Goal: Navigation & Orientation: Find specific page/section

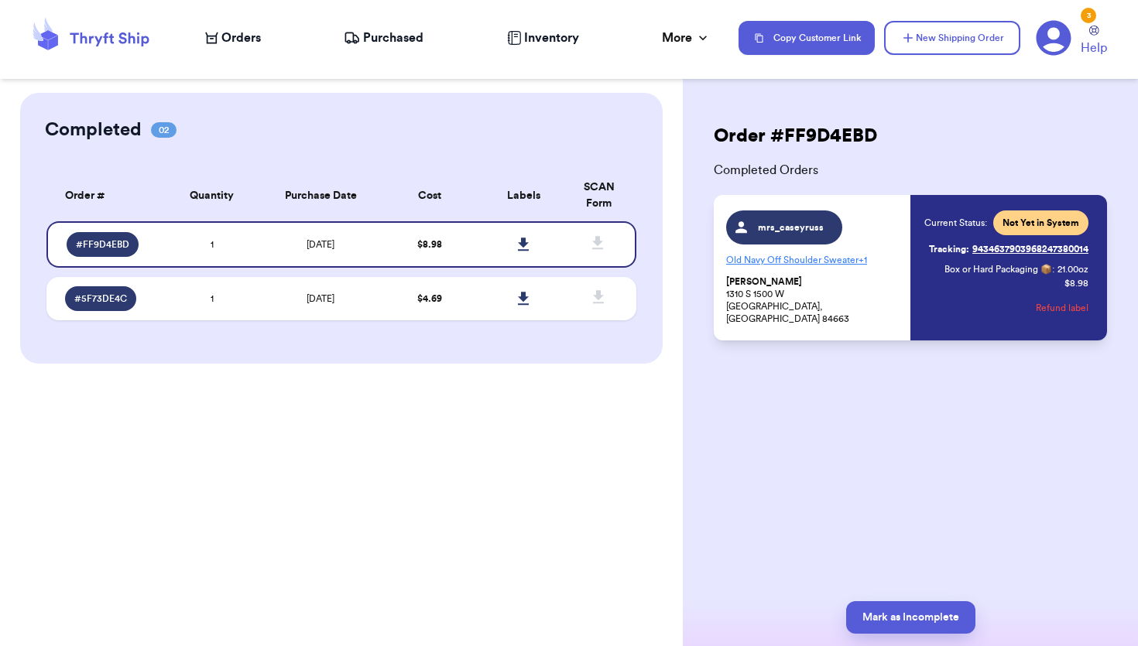
click at [1019, 250] on link "Tracking: 9434637903968247380014" at bounding box center [1008, 249] width 159 height 25
click at [392, 300] on td "$ 4.69" at bounding box center [429, 298] width 94 height 43
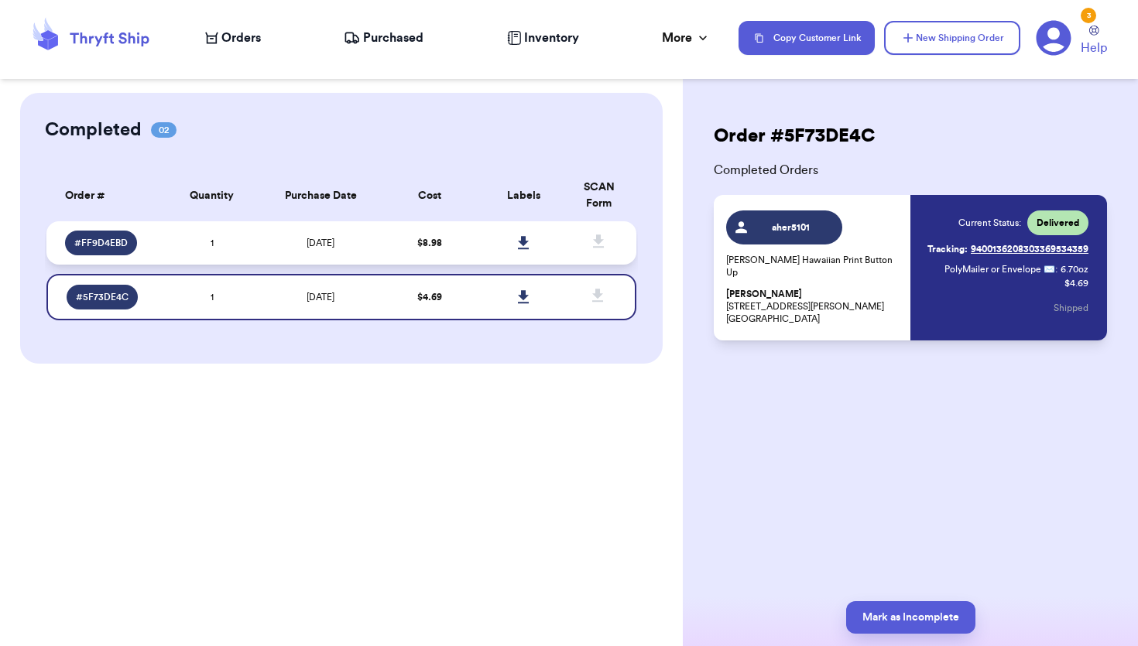
click at [386, 248] on td "$ 8.98" at bounding box center [429, 242] width 94 height 43
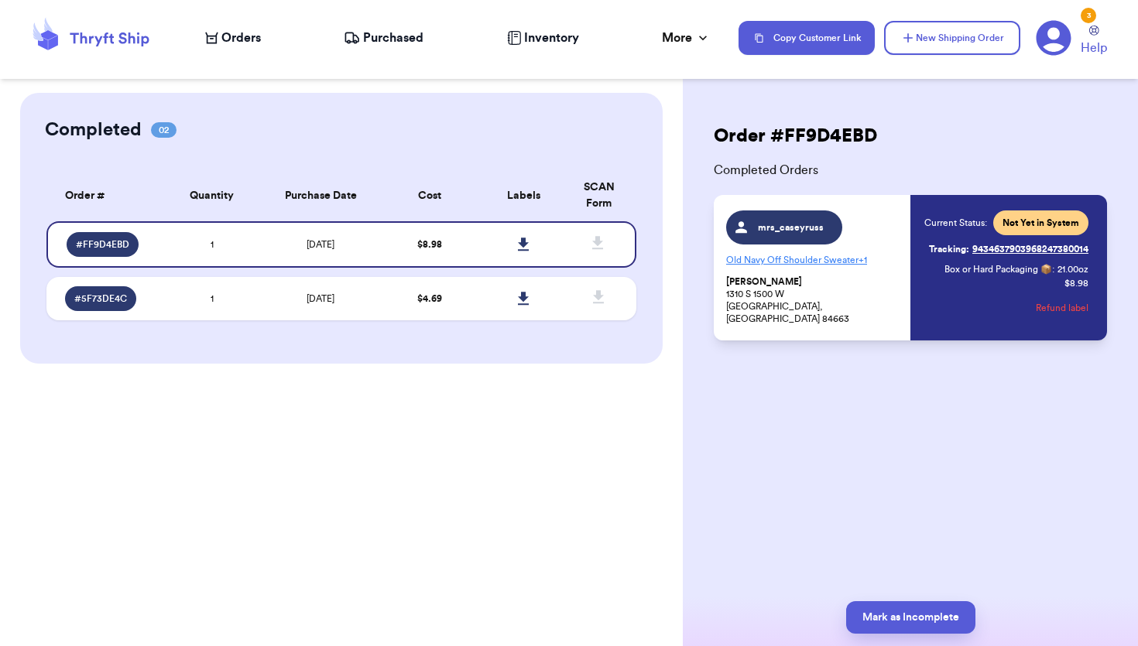
click at [837, 313] on p "[PERSON_NAME] [STREET_ADDRESS]" at bounding box center [813, 301] width 175 height 50
click at [1020, 298] on div "Current Status: Not Yet in System Tracking: 9434637903968247380014 Box or Hard …" at bounding box center [1006, 268] width 164 height 115
click at [1062, 311] on button "Refund label" at bounding box center [1062, 308] width 53 height 34
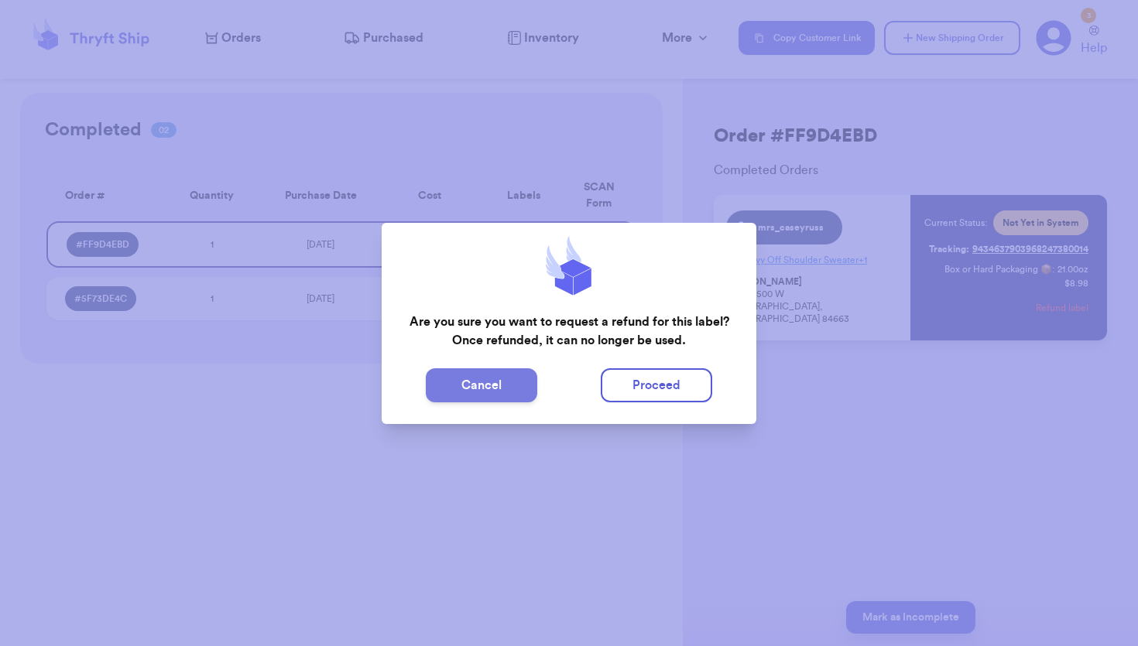
click at [486, 391] on button "Cancel" at bounding box center [481, 385] width 111 height 34
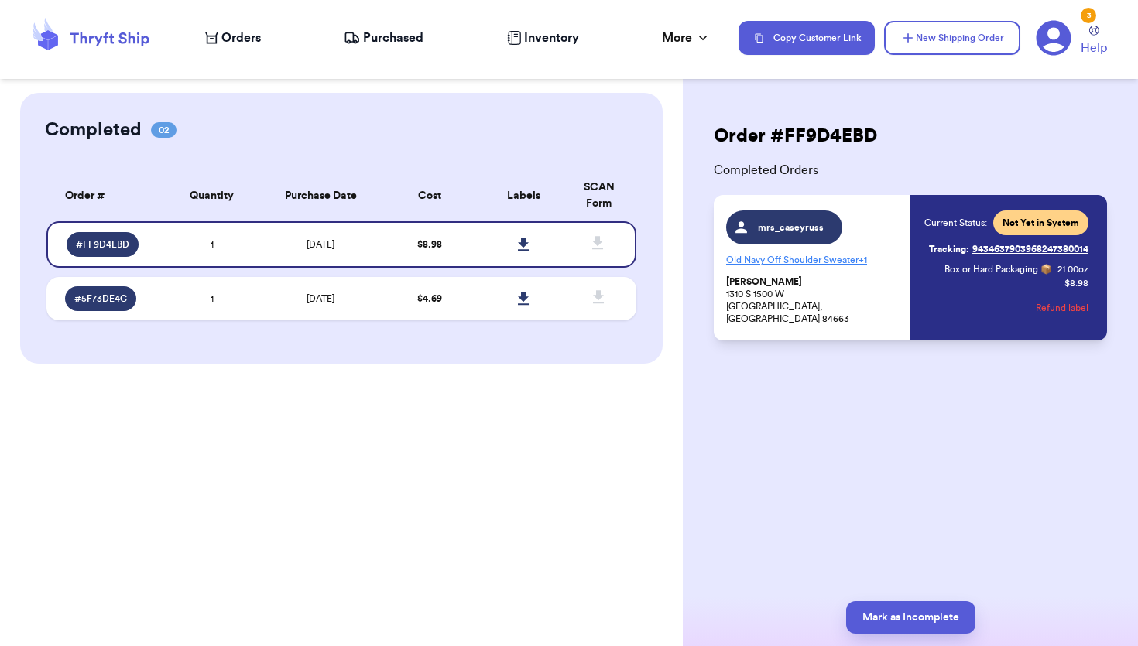
click at [1001, 273] on span "Box or Hard Packaging 📦" at bounding box center [998, 269] width 108 height 9
click at [464, 301] on td "$ 4.69" at bounding box center [429, 298] width 94 height 43
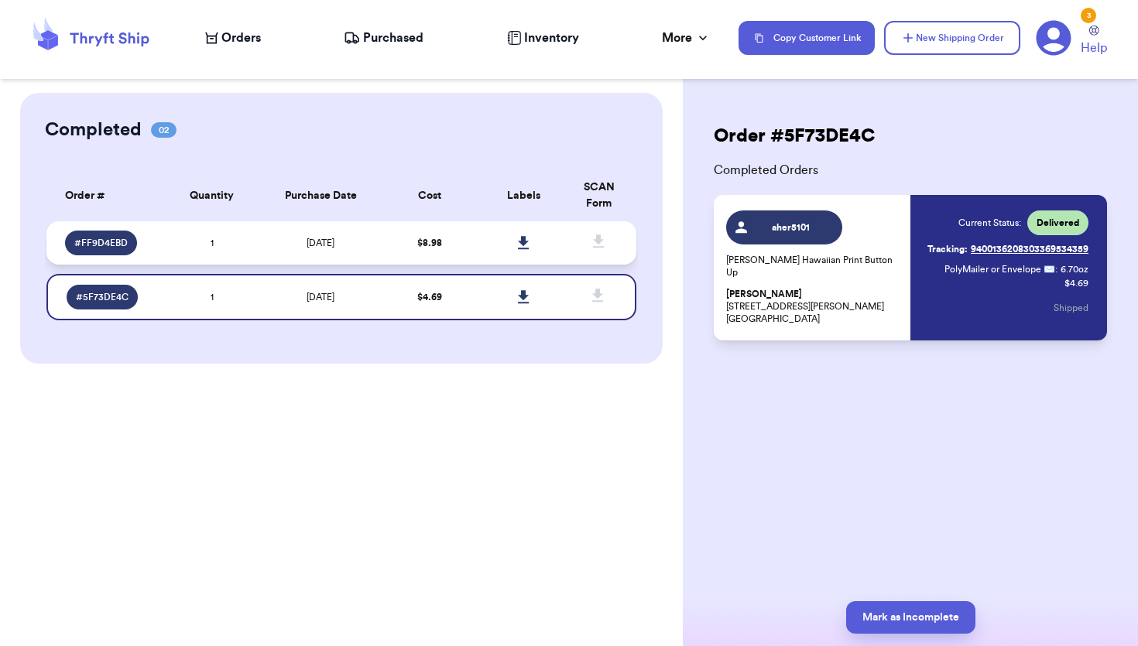
click at [481, 245] on td at bounding box center [524, 242] width 94 height 43
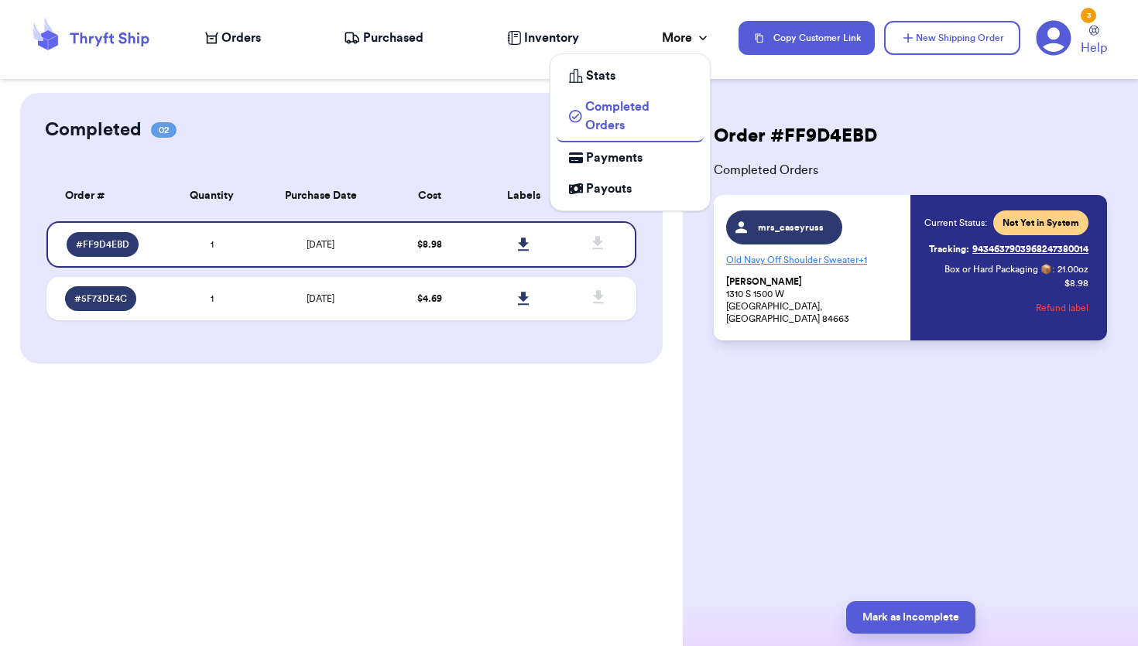
click at [693, 39] on div "More" at bounding box center [686, 38] width 49 height 19
click at [634, 177] on link "Payouts" at bounding box center [630, 188] width 147 height 31
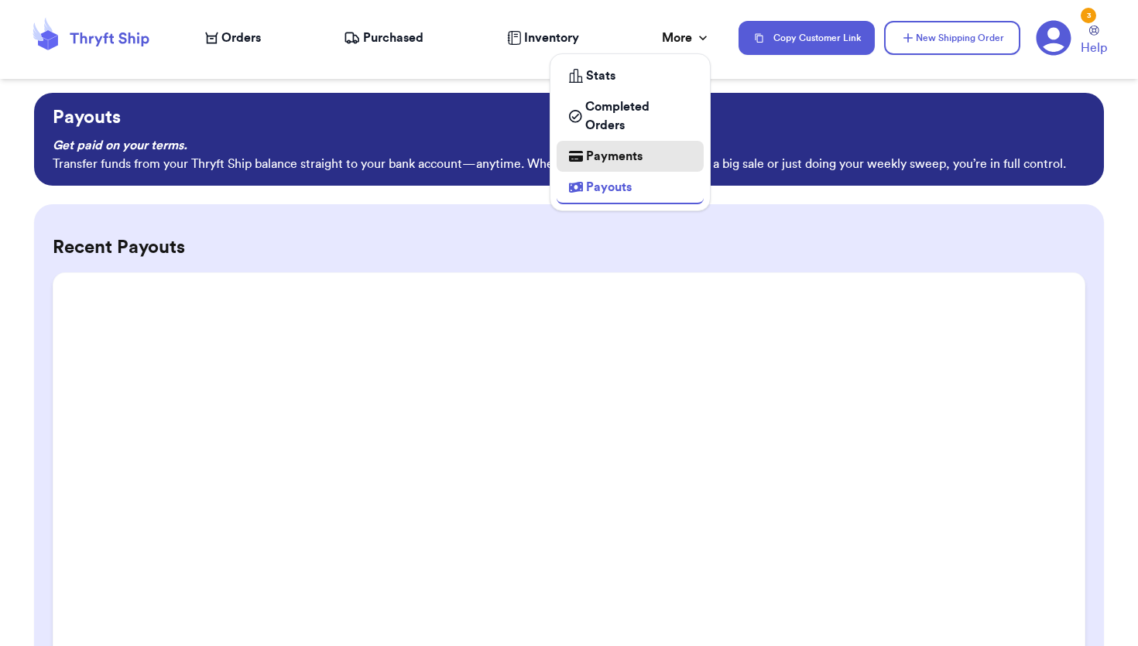
click at [634, 153] on span "Payments" at bounding box center [614, 156] width 57 height 19
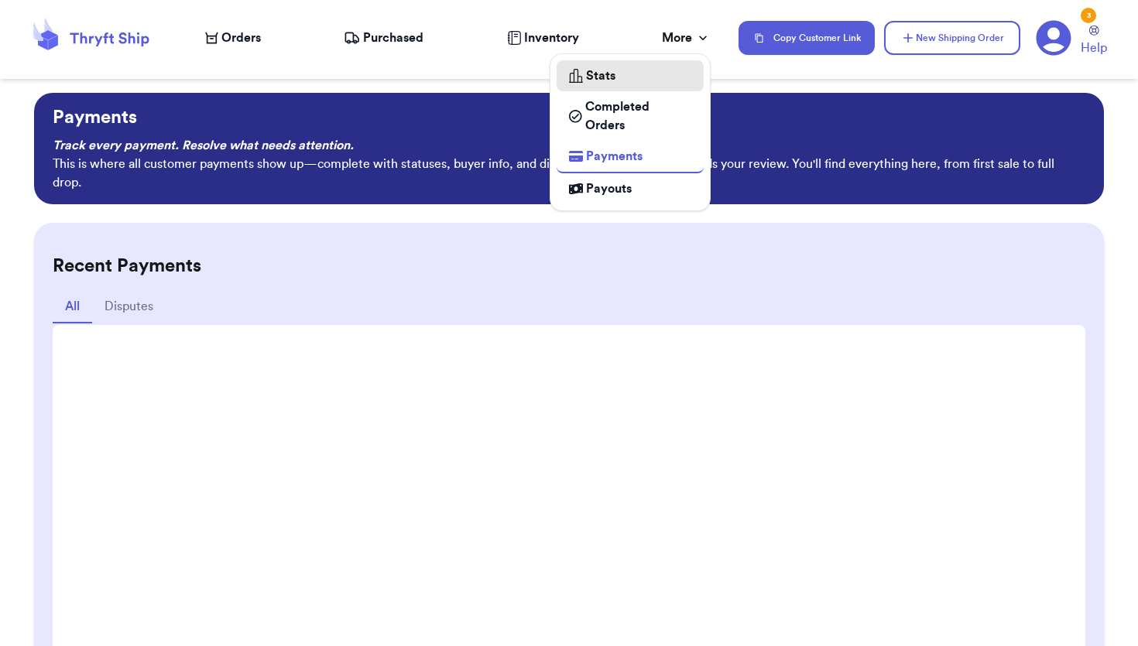
click at [627, 73] on div "Stats" at bounding box center [630, 76] width 122 height 19
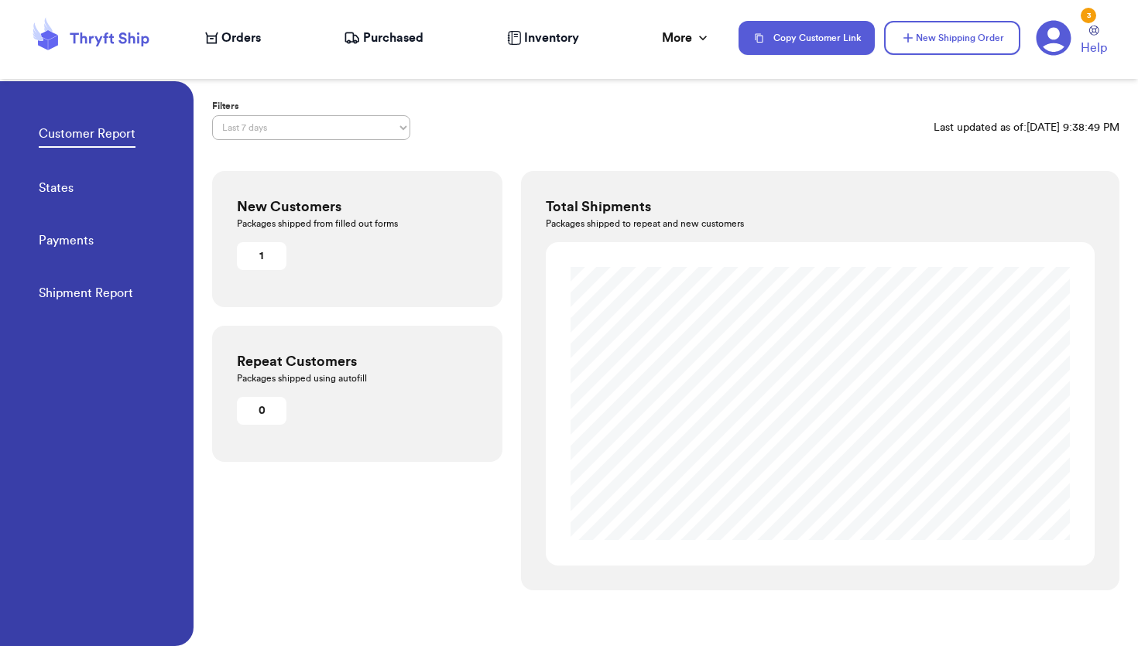
click at [98, 182] on div "Customer Report States Payments Shipment Report" at bounding box center [116, 208] width 155 height 255
click at [54, 183] on link "States" at bounding box center [56, 190] width 35 height 22
select select "LAST_30_DAYS"
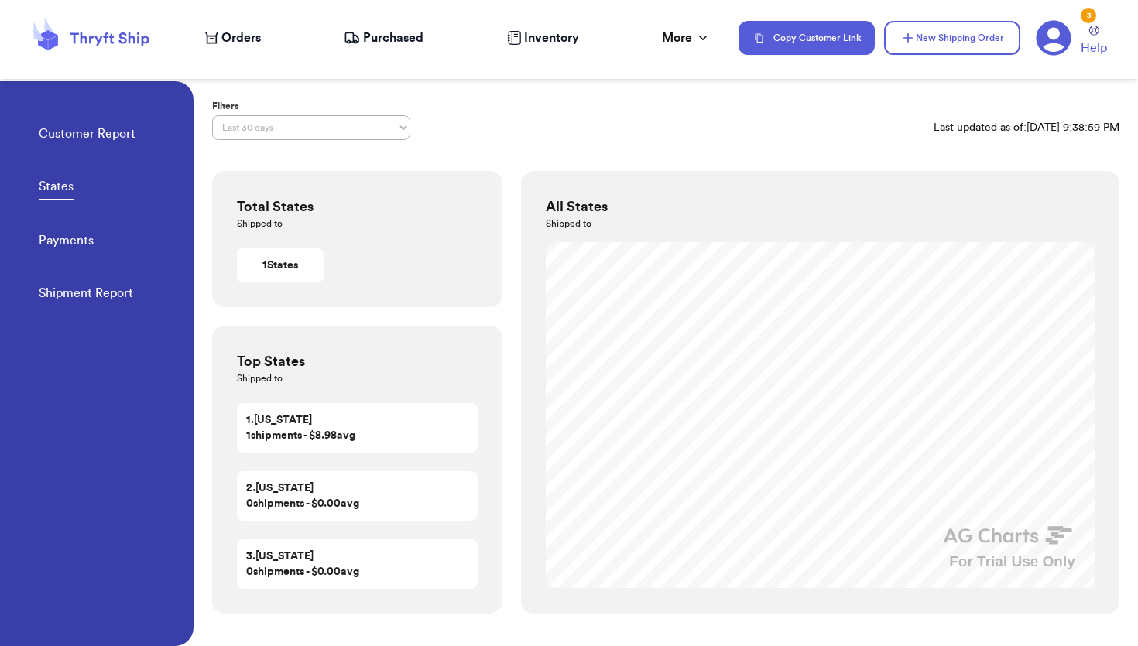
click at [54, 187] on link "States" at bounding box center [56, 188] width 35 height 23
click at [60, 242] on link "Payments" at bounding box center [66, 242] width 55 height 22
select select "LAST_30_DAYS"
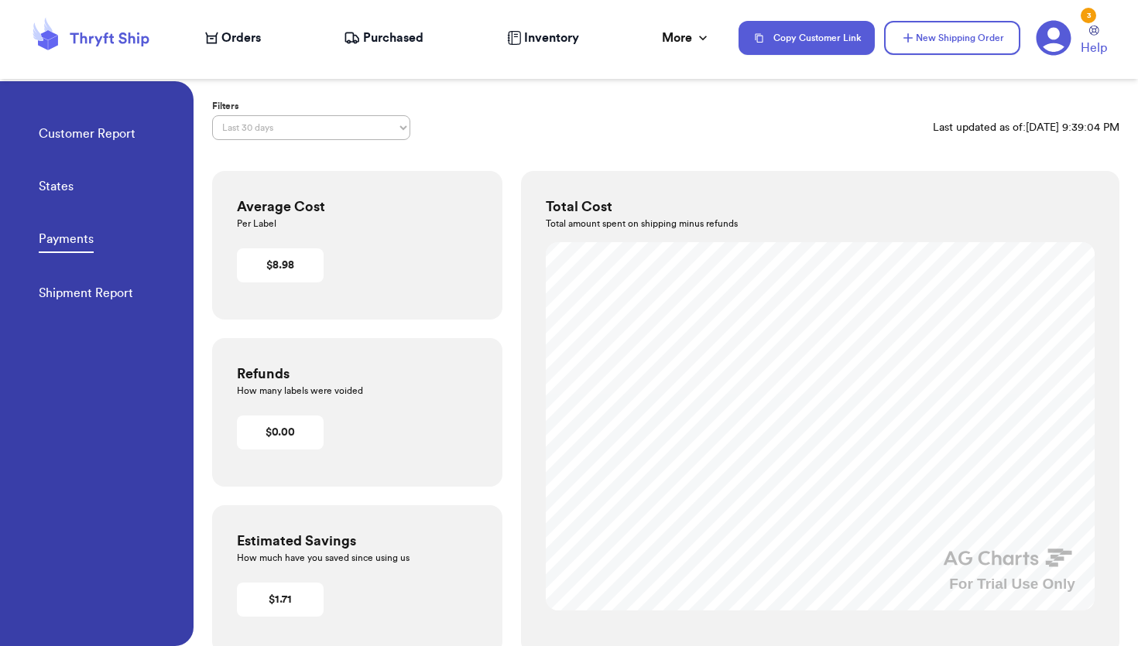
click at [80, 293] on link "Shipment Report" at bounding box center [86, 295] width 94 height 22
select select "LAST_30_DAYS"
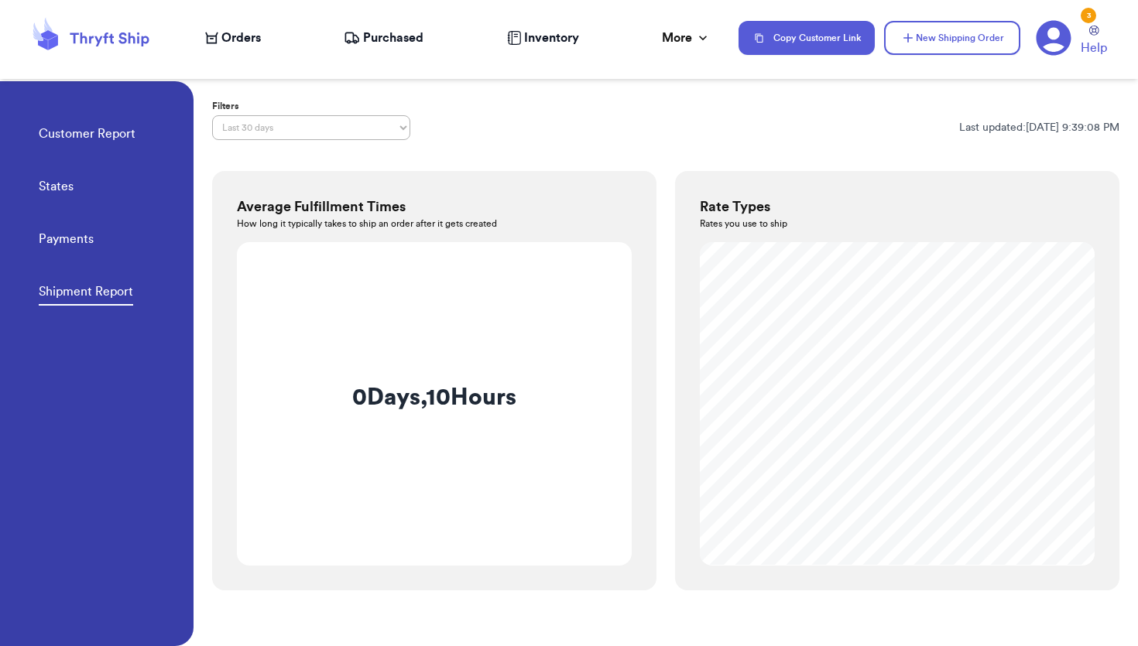
click at [74, 245] on link "Payments" at bounding box center [66, 241] width 55 height 22
select select "LAST_30_DAYS"
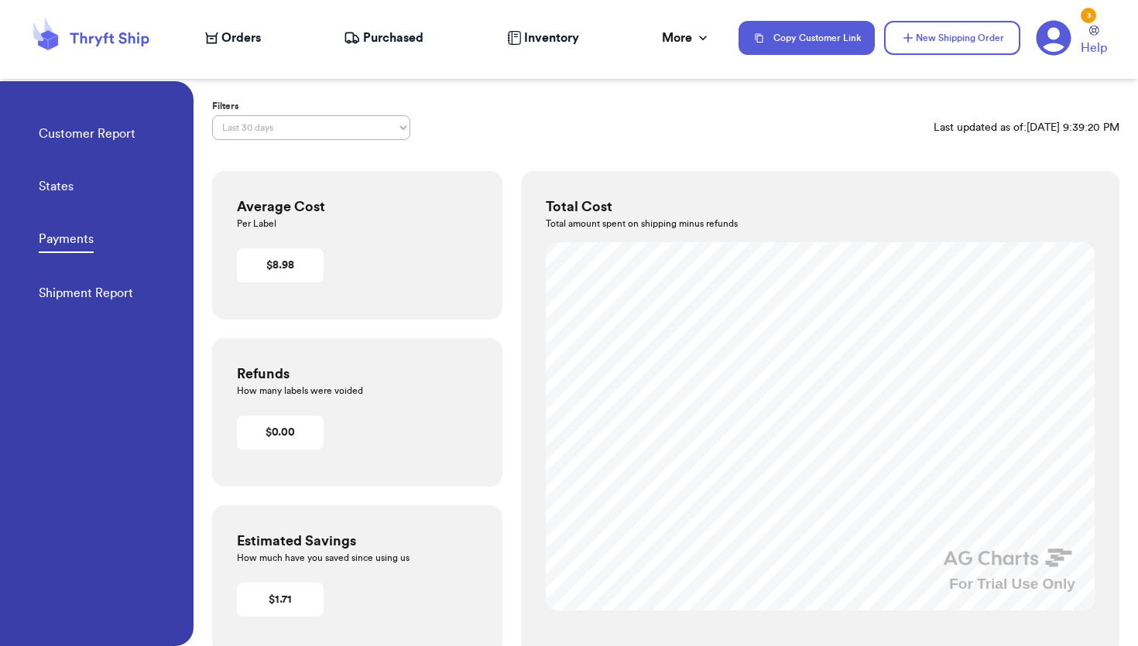
click at [90, 132] on link "Customer Report" at bounding box center [87, 136] width 97 height 22
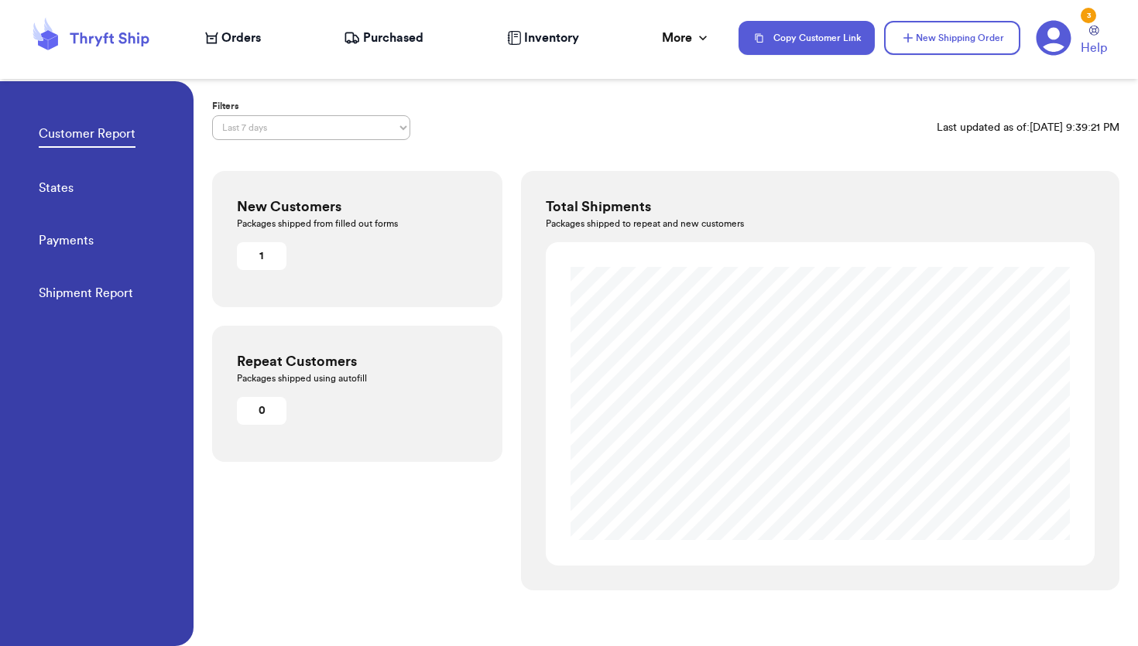
click at [574, 41] on span "Inventory" at bounding box center [551, 38] width 55 height 19
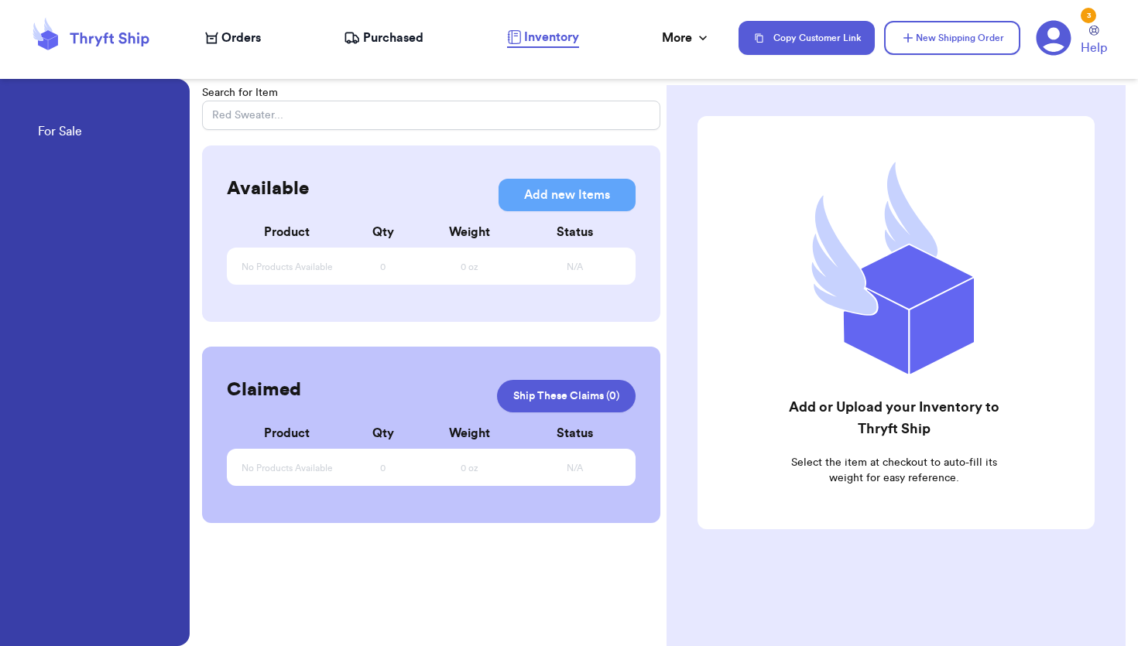
click at [374, 40] on span "Purchased" at bounding box center [393, 38] width 60 height 19
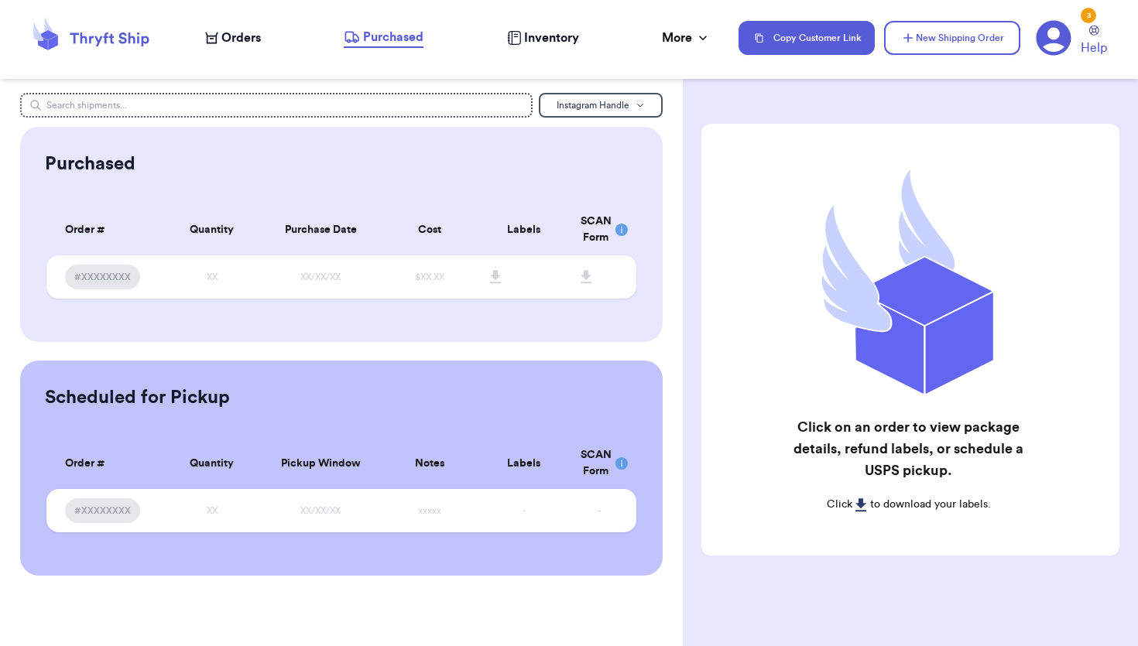
click at [241, 37] on span "Orders" at bounding box center [240, 38] width 39 height 19
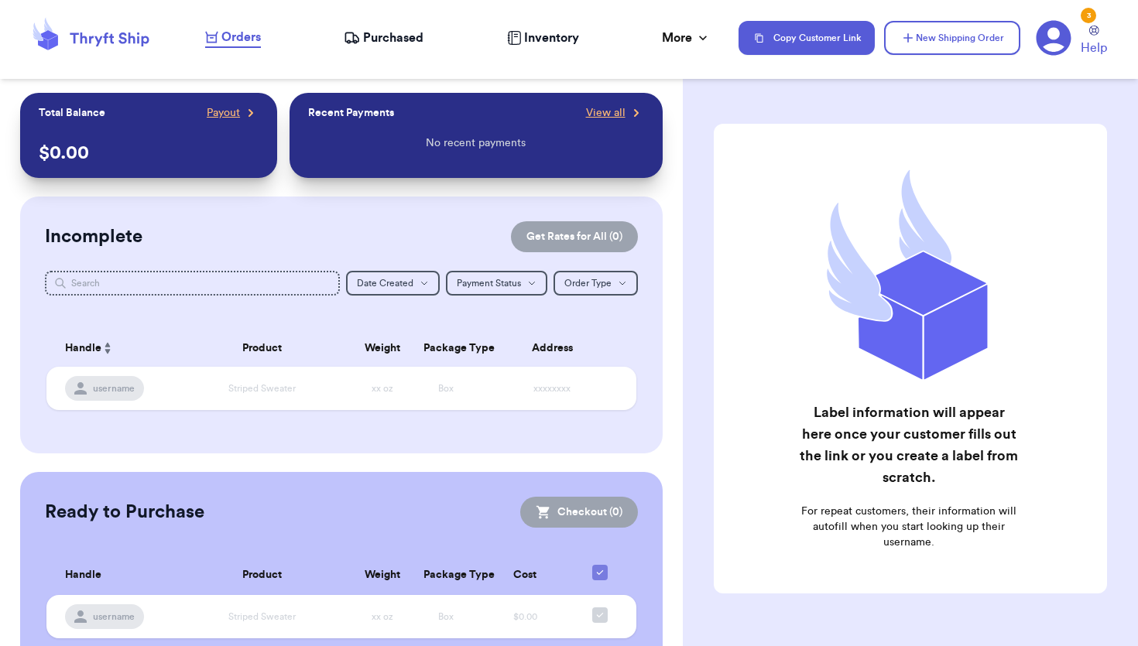
click at [1058, 47] on icon at bounding box center [1054, 38] width 36 height 36
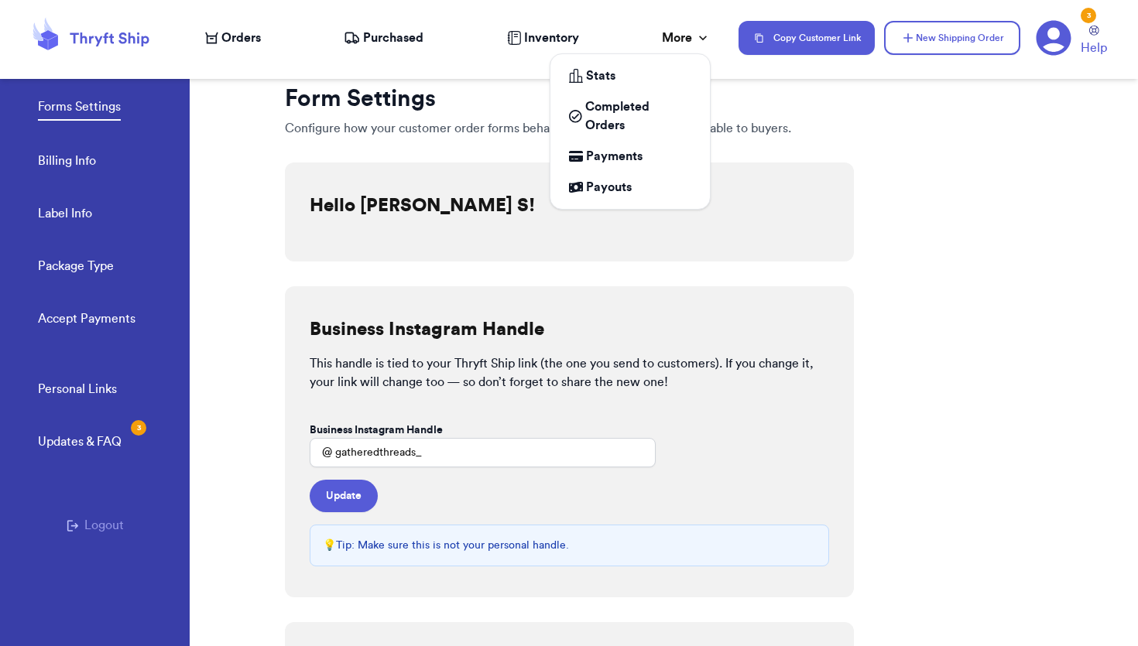
click at [691, 36] on div "More" at bounding box center [686, 38] width 49 height 19
click at [620, 108] on span "Completed Orders" at bounding box center [638, 116] width 106 height 37
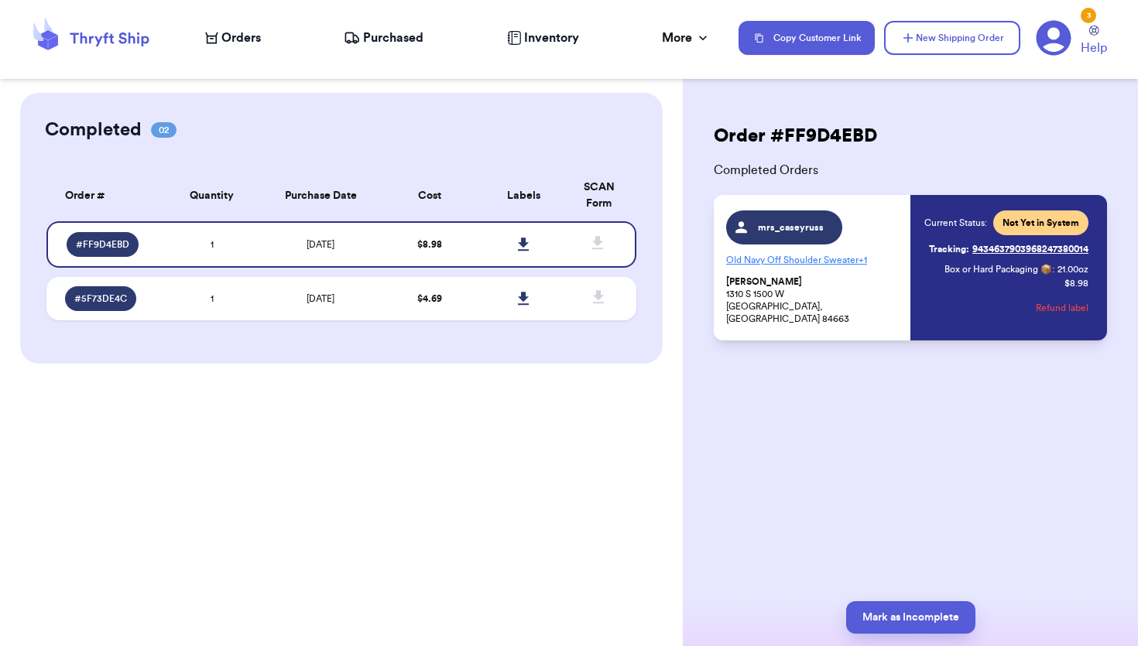
click at [995, 252] on link "Tracking: 9434637903968247380014" at bounding box center [1008, 249] width 159 height 25
